Goal: Task Accomplishment & Management: Manage account settings

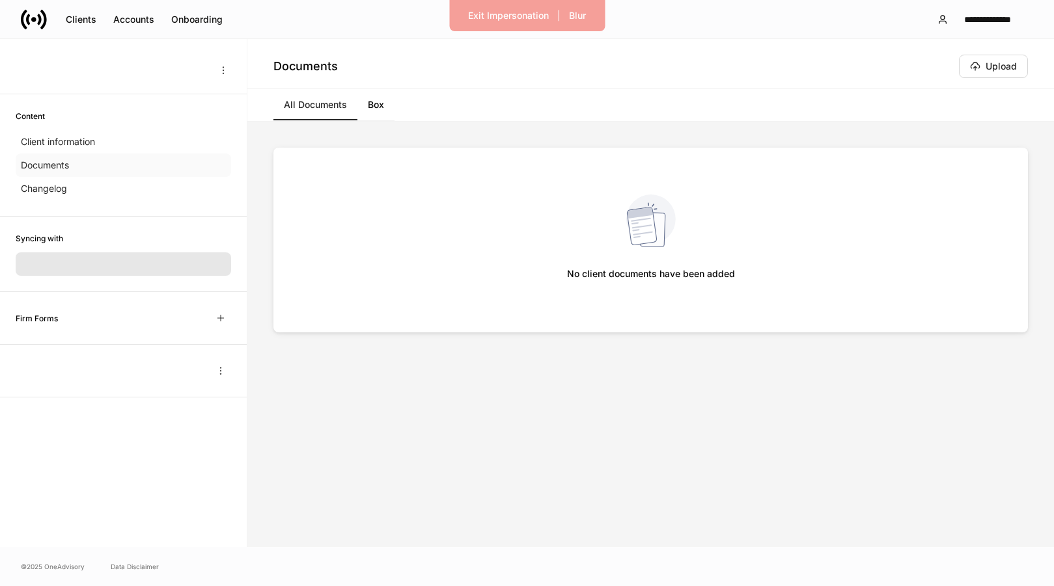
click at [108, 159] on div "Documents" at bounding box center [123, 165] width 215 height 23
click at [515, 17] on div "Exit Impersonation" at bounding box center [508, 15] width 81 height 13
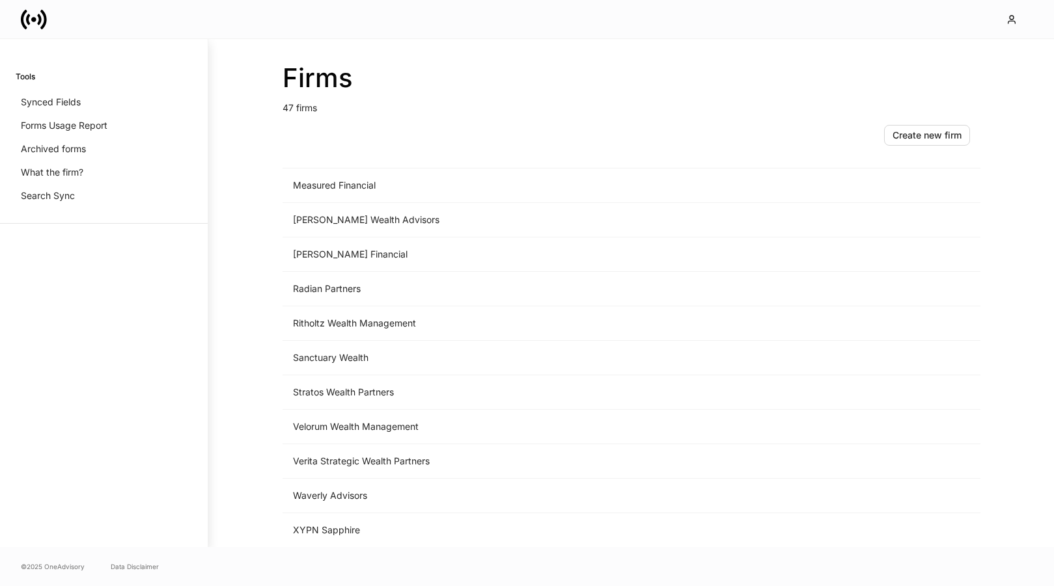
scroll to position [1276, 0]
click at [344, 195] on td "Measured Financial" at bounding box center [523, 186] width 482 height 34
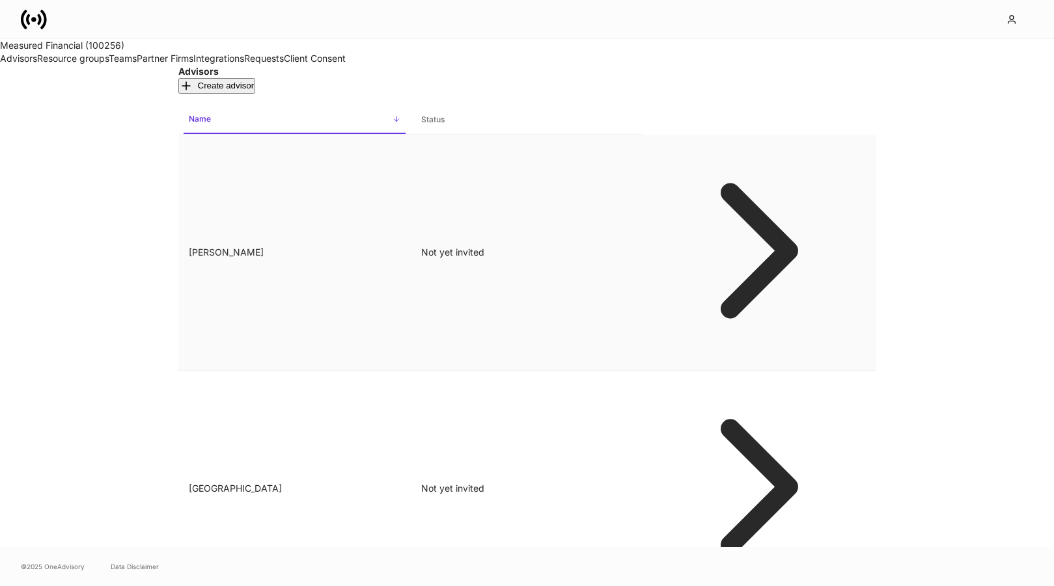
click at [633, 246] on p "Not yet invited" at bounding box center [526, 252] width 211 height 13
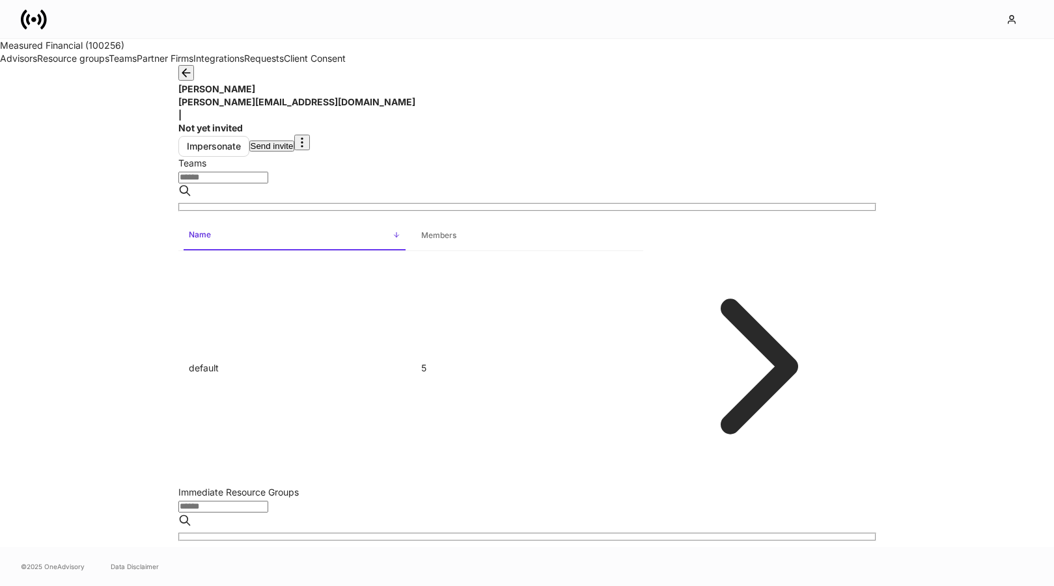
click at [293, 142] on div "Send invite" at bounding box center [272, 146] width 43 height 8
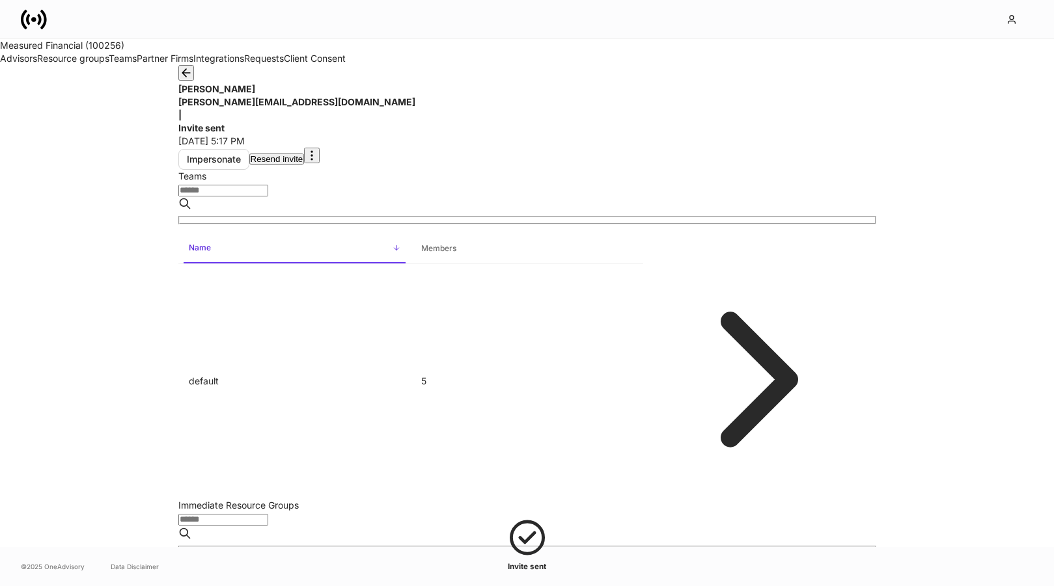
click at [190, 77] on icon "button" at bounding box center [186, 73] width 8 height 8
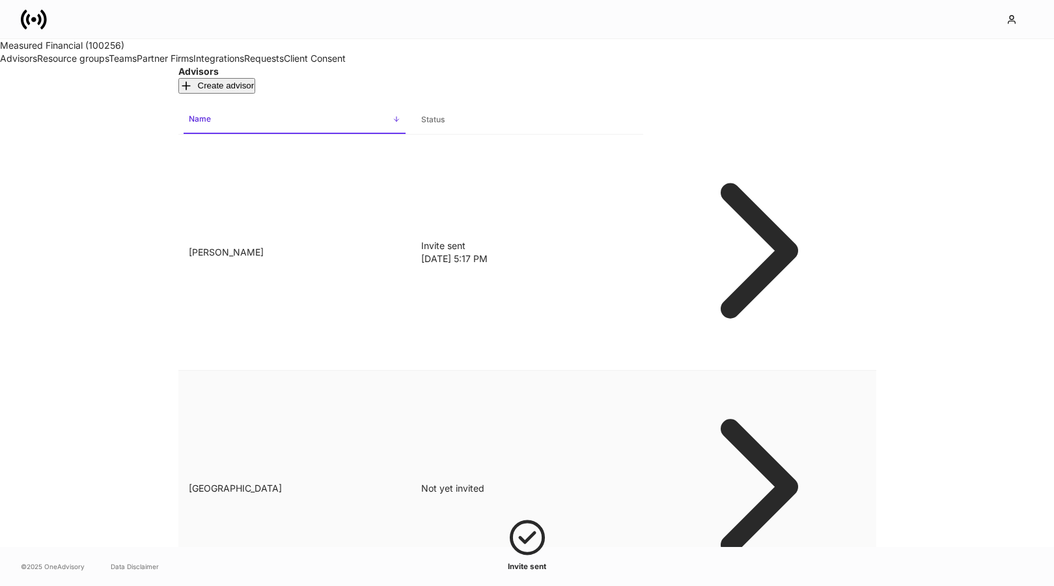
click at [633, 482] on p "Not yet invited" at bounding box center [526, 488] width 211 height 13
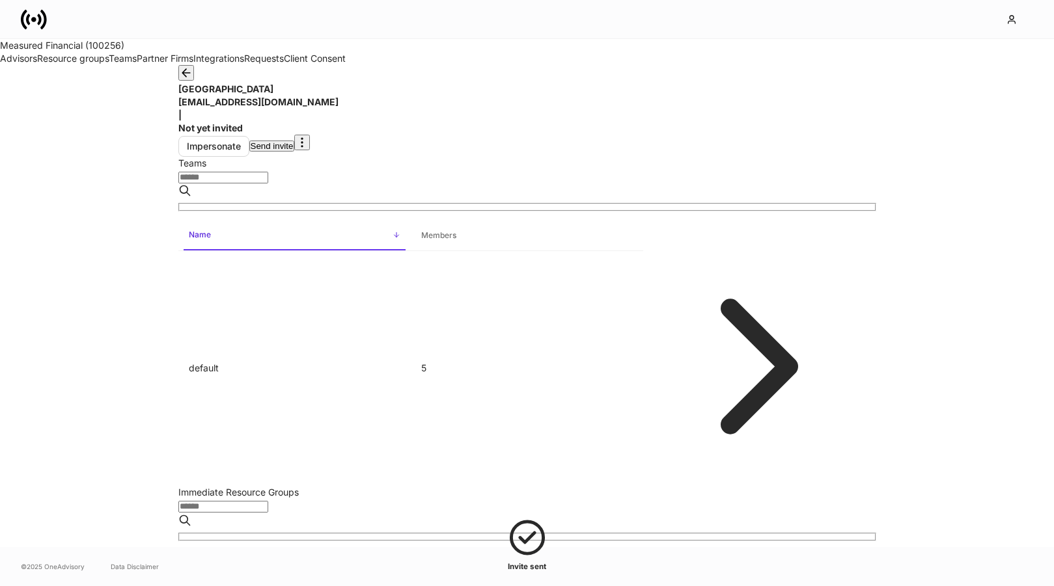
click at [293, 142] on div "Send invite" at bounding box center [272, 146] width 43 height 8
click at [193, 76] on icon "button" at bounding box center [186, 72] width 13 height 13
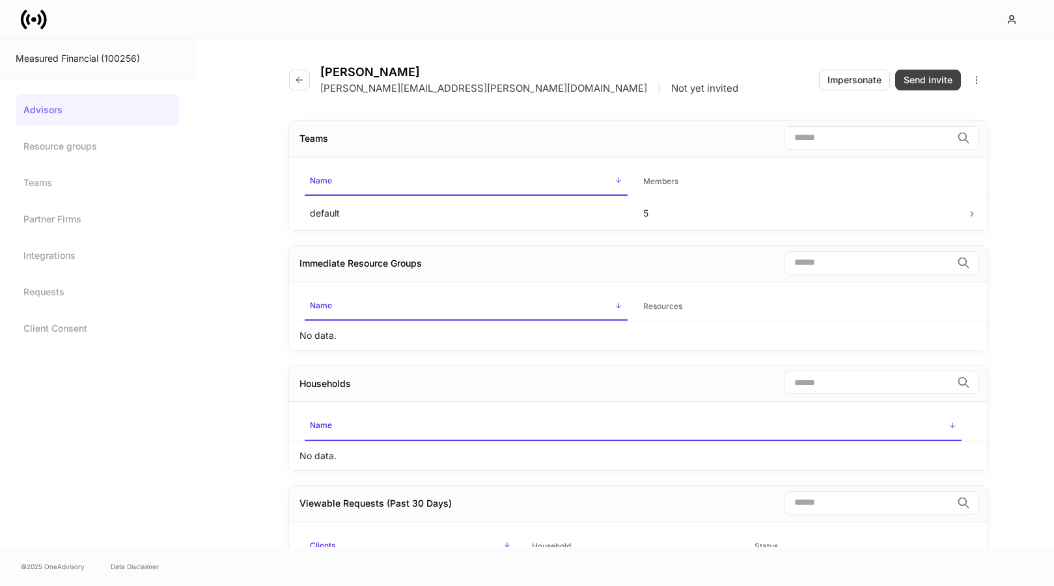
click at [932, 83] on div "Send invite" at bounding box center [927, 80] width 49 height 13
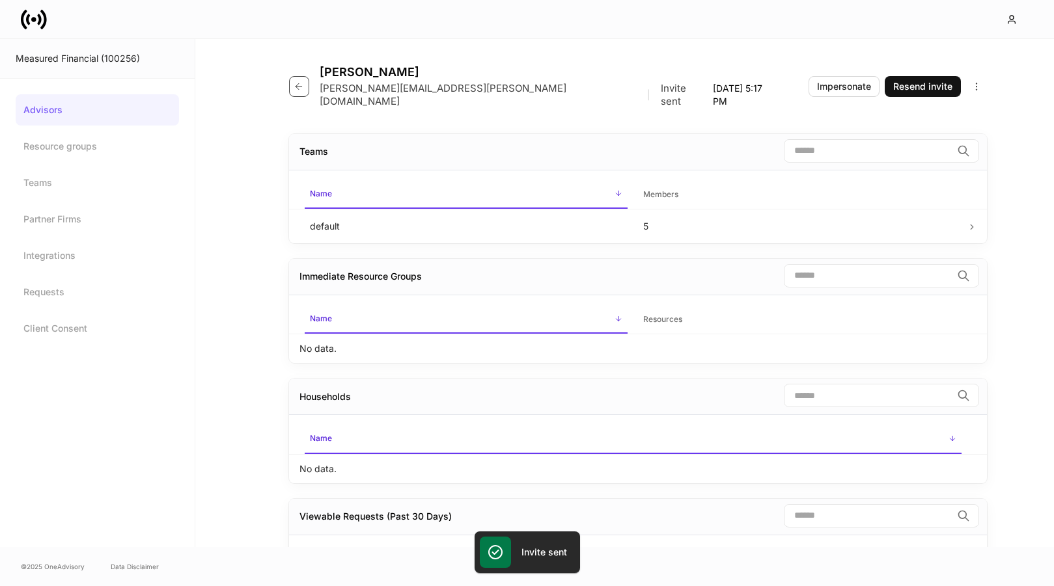
click at [301, 81] on icon "button" at bounding box center [298, 86] width 10 height 10
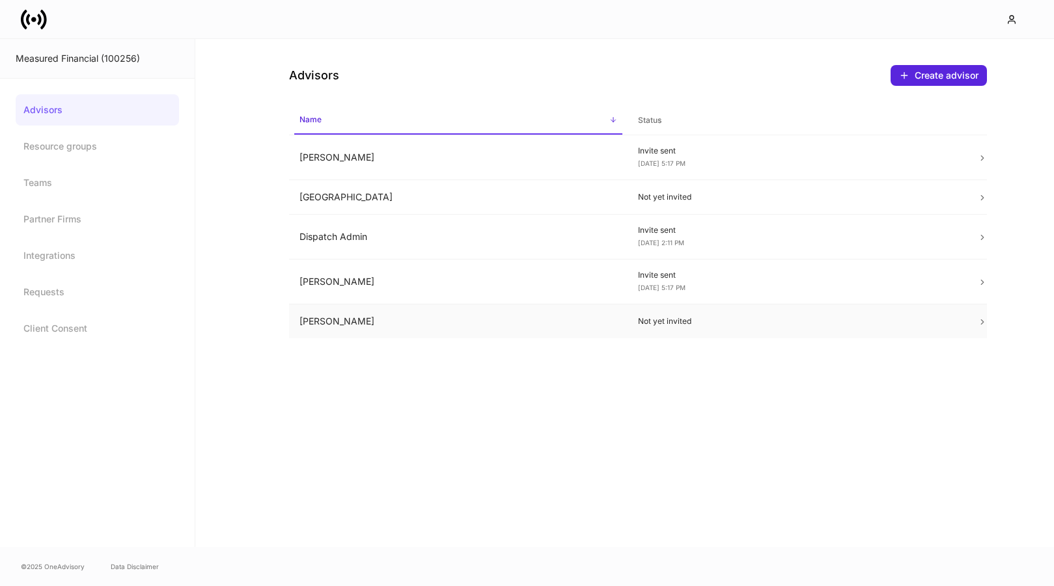
click at [595, 317] on td "Jordy Albert" at bounding box center [458, 322] width 339 height 34
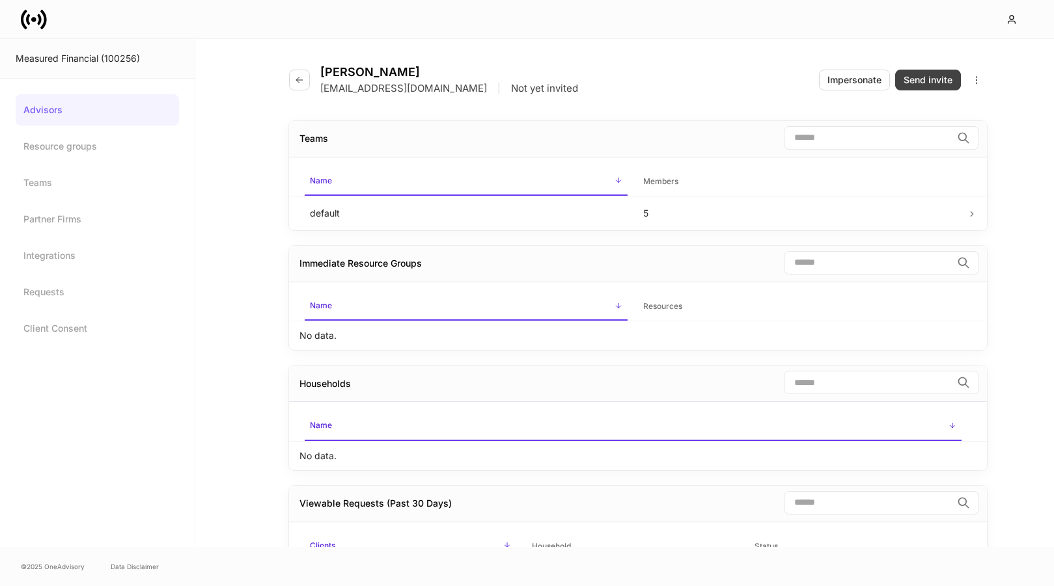
click at [928, 78] on div "Send invite" at bounding box center [927, 80] width 49 height 13
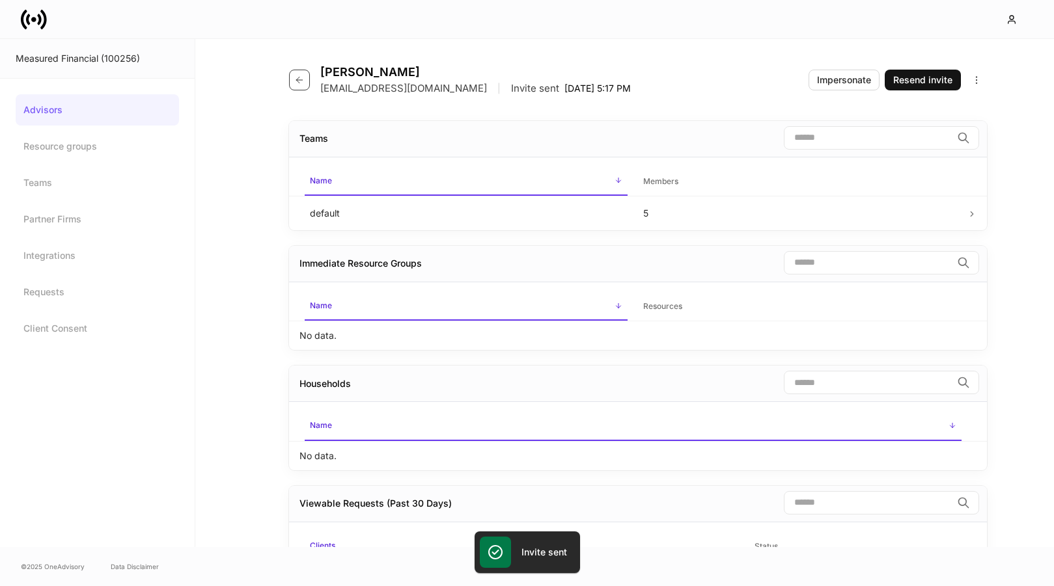
click at [300, 77] on icon "button" at bounding box center [299, 80] width 10 height 10
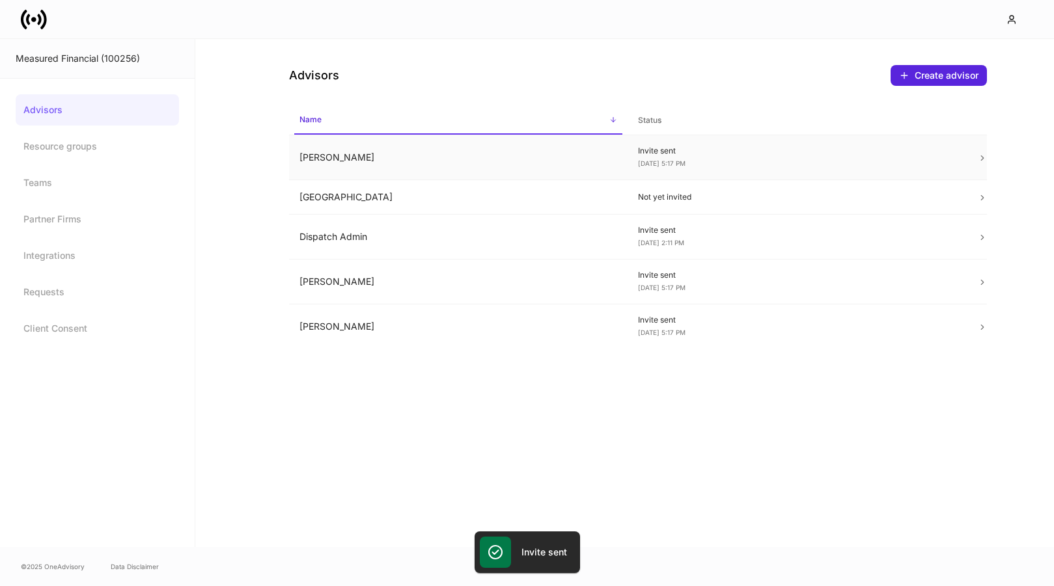
click at [538, 158] on td "Alex Constantino" at bounding box center [458, 157] width 339 height 45
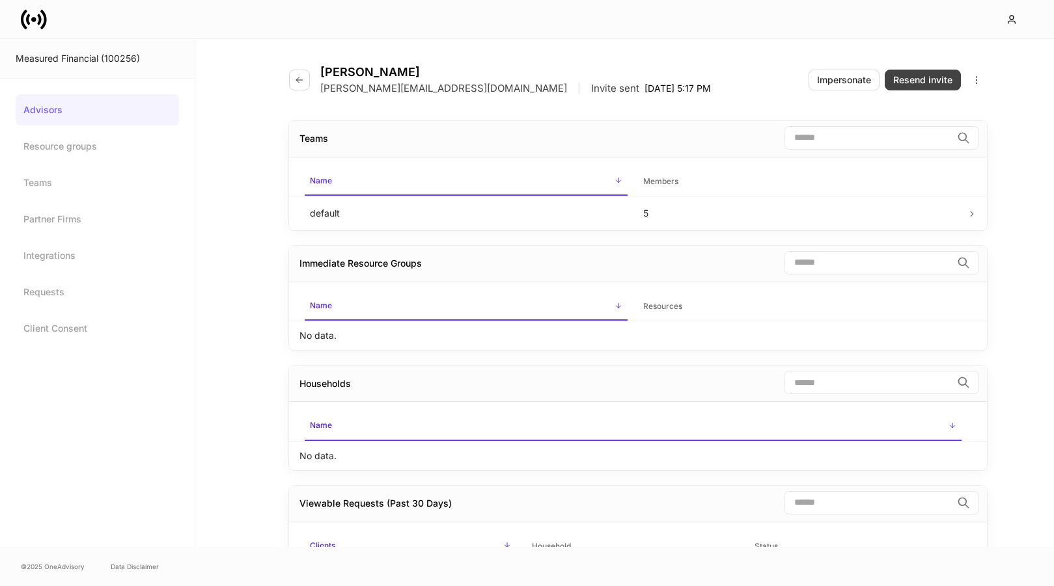
click at [918, 82] on div "Resend invite" at bounding box center [922, 80] width 59 height 13
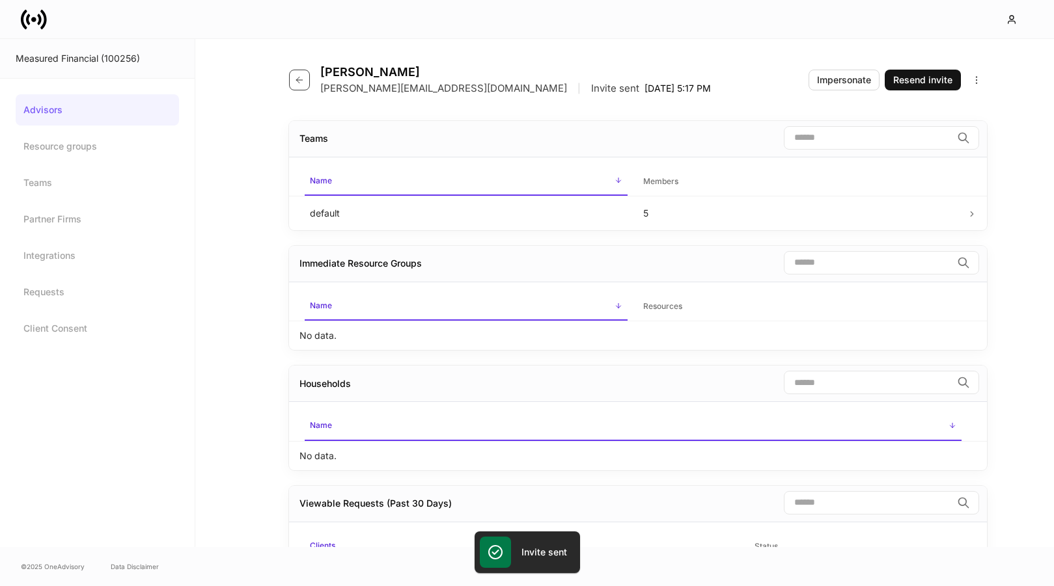
click at [308, 70] on button "button" at bounding box center [299, 80] width 21 height 21
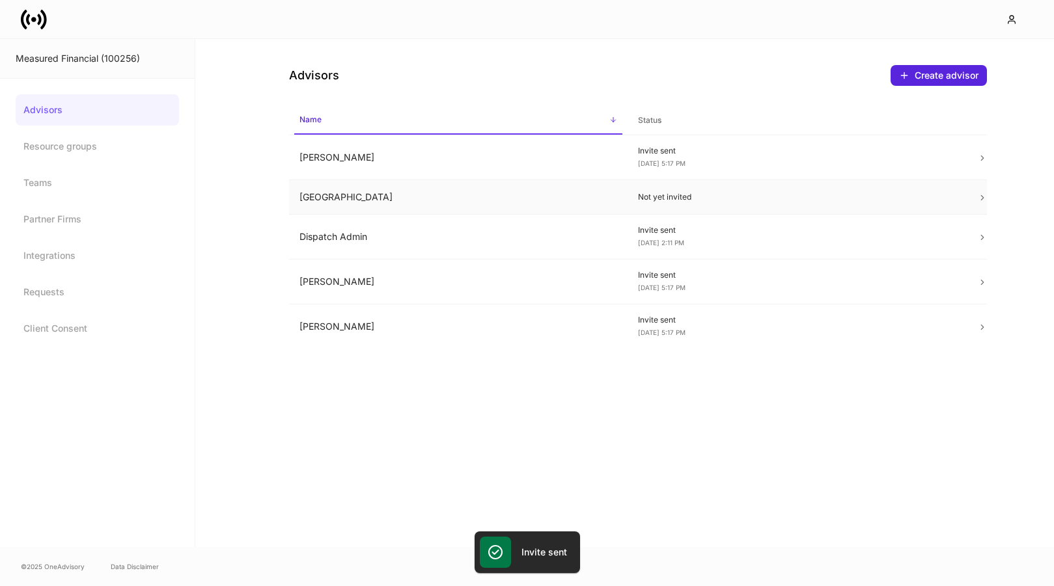
click at [563, 189] on td "Carleigh Lake" at bounding box center [458, 197] width 339 height 34
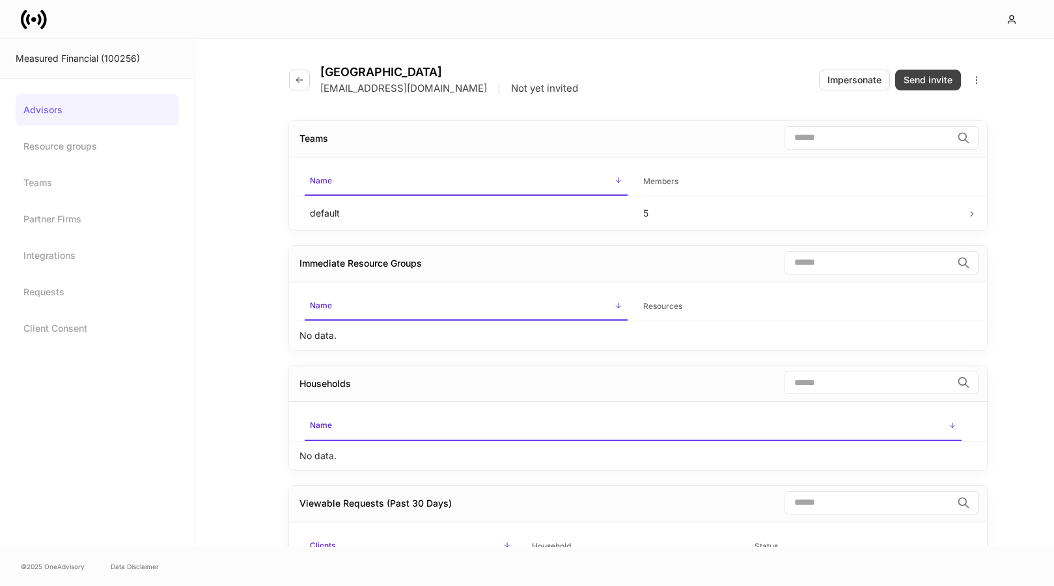
click at [927, 79] on div "Send invite" at bounding box center [927, 80] width 49 height 13
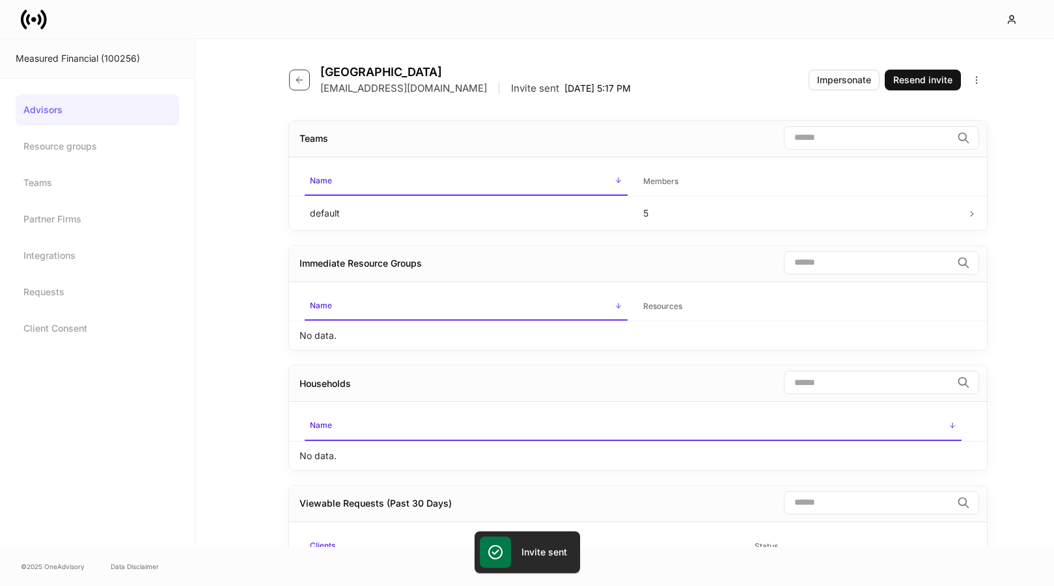
click at [306, 72] on button "button" at bounding box center [299, 80] width 21 height 21
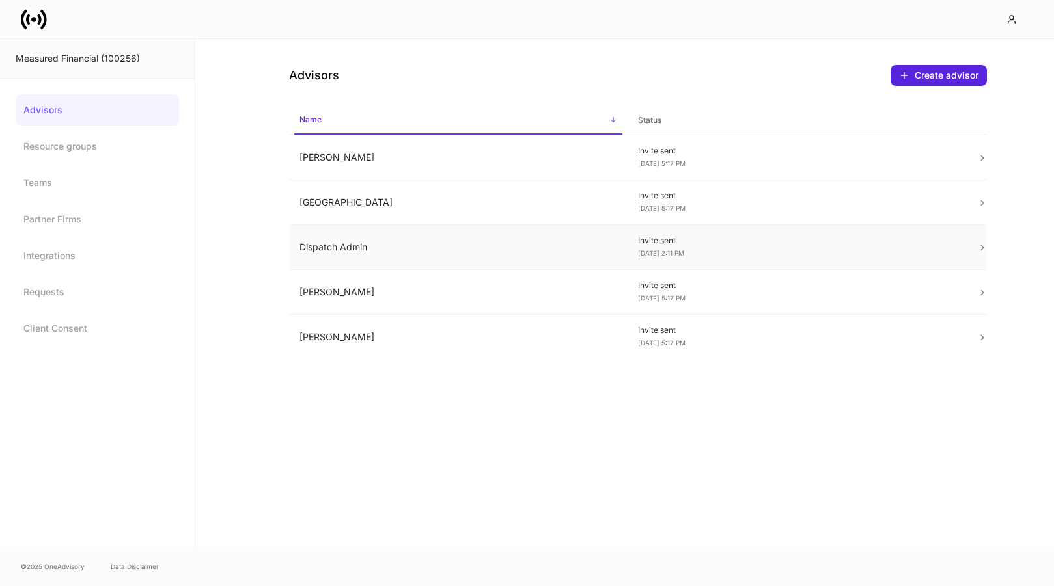
click at [516, 251] on td "Dispatch Admin" at bounding box center [458, 247] width 339 height 45
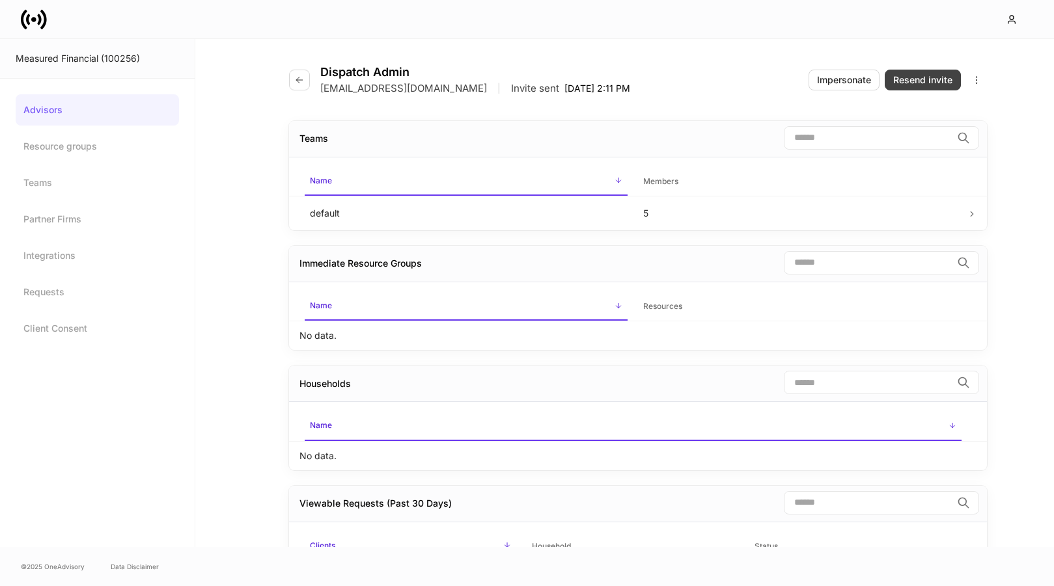
click at [912, 83] on div "Resend invite" at bounding box center [922, 80] width 59 height 13
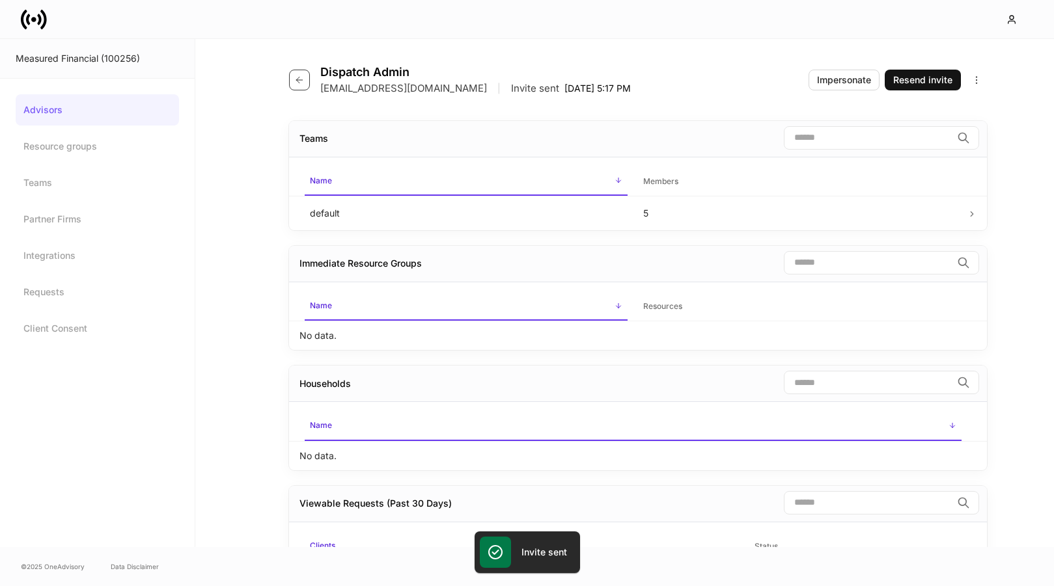
click at [303, 82] on icon "button" at bounding box center [299, 80] width 10 height 10
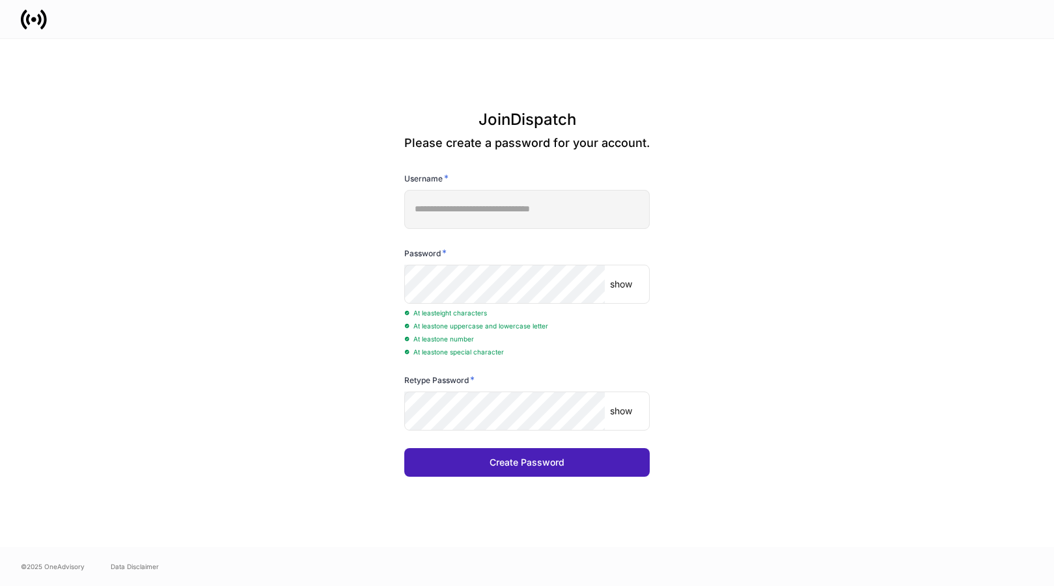
click at [496, 465] on div "Create Password" at bounding box center [526, 462] width 75 height 13
